Goal: Transaction & Acquisition: Purchase product/service

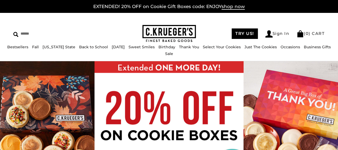
click at [274, 21] on div "****** TRY US! Sign In ( 0 ) CART ( 0 ) CART Bestsellers Fall NEW! Cozy Autumn …" at bounding box center [169, 37] width 338 height 48
click at [19, 84] on img at bounding box center [169, 124] width 338 height 127
